Goal: Find specific page/section: Find specific page/section

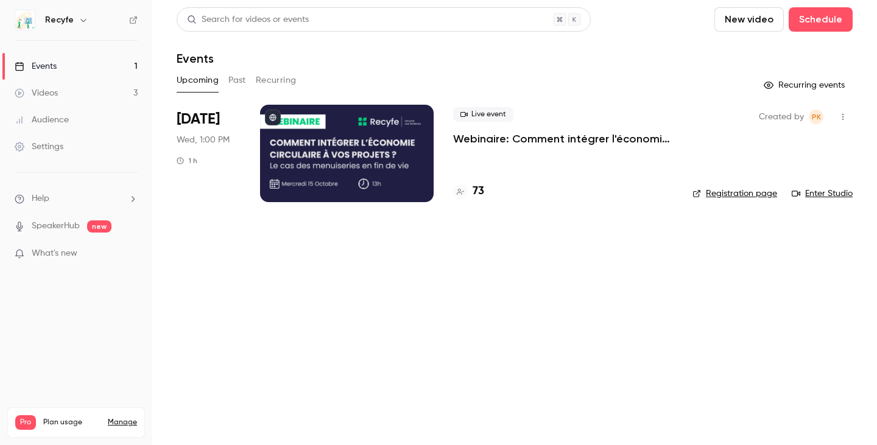
click at [475, 190] on h4 "73" at bounding box center [479, 191] width 12 height 16
